Goal: Information Seeking & Learning: Learn about a topic

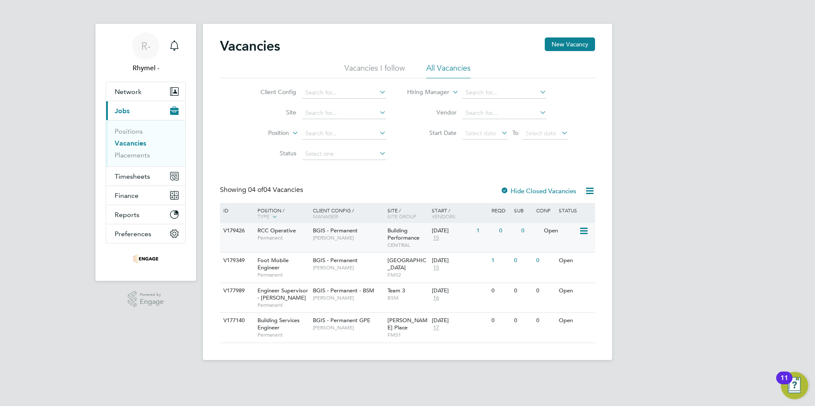
click at [235, 231] on div "V179426" at bounding box center [236, 231] width 30 height 16
click at [237, 261] on div "V179349" at bounding box center [236, 261] width 30 height 16
click at [232, 262] on div "V179349" at bounding box center [236, 261] width 30 height 16
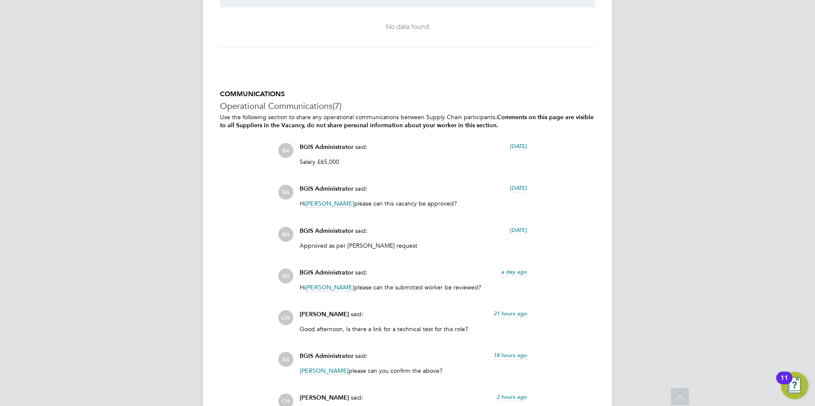
scroll to position [2107, 0]
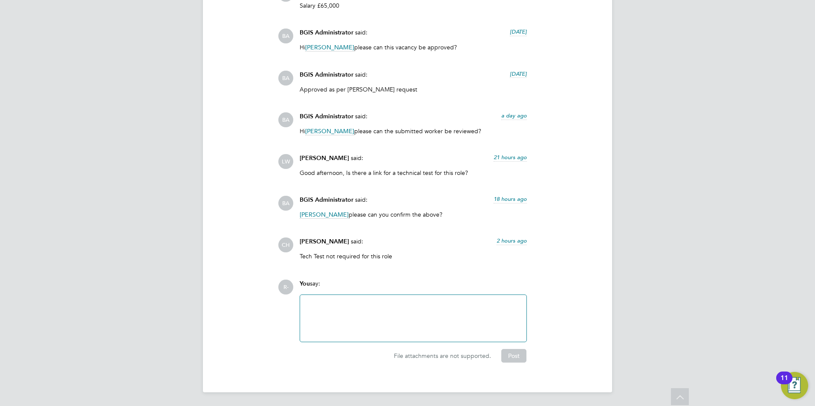
click at [324, 288] on div "You say:" at bounding box center [413, 287] width 227 height 15
drag, startPoint x: 392, startPoint y: 257, endPoint x: 297, endPoint y: 243, distance: 97.0
click at [297, 243] on div "Chris Howlett said: 2 hours ago Tech Test not required for this role Show more" at bounding box center [413, 252] width 236 height 29
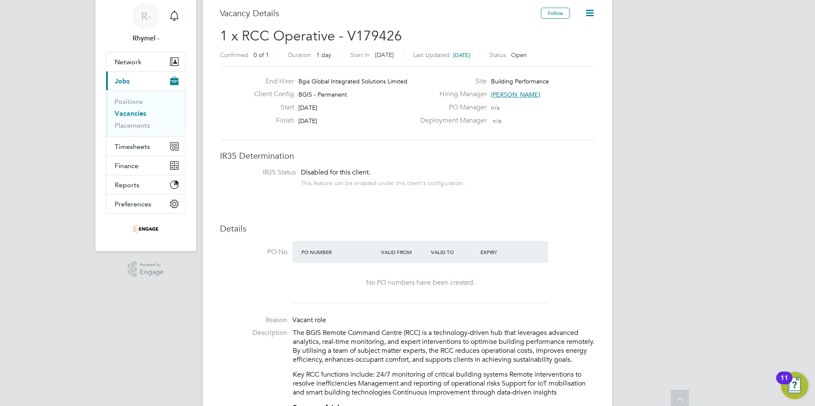
scroll to position [0, 0]
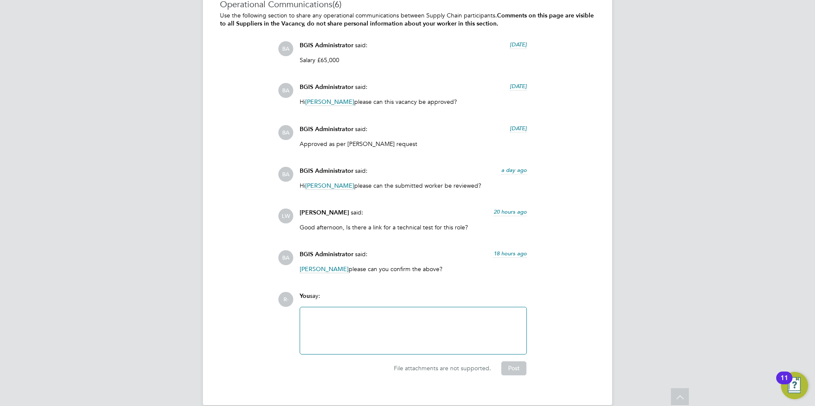
scroll to position [2065, 0]
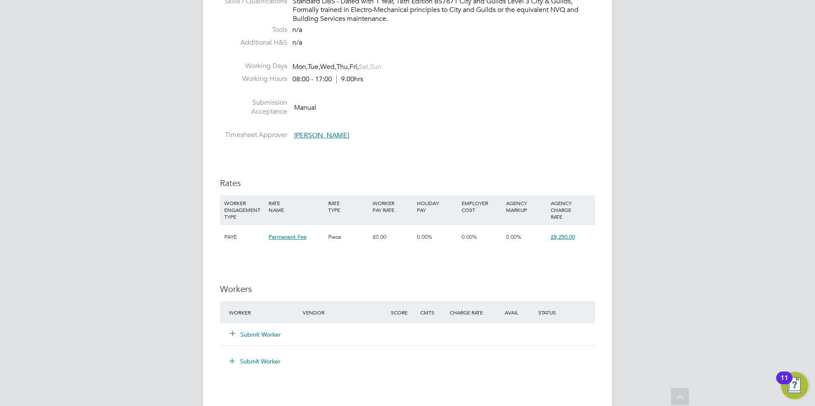
scroll to position [852, 0]
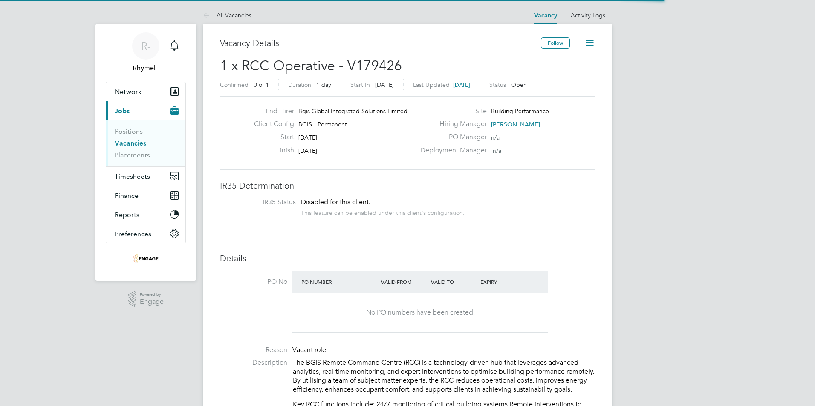
scroll to position [25, 60]
